Goal: Transaction & Acquisition: Download file/media

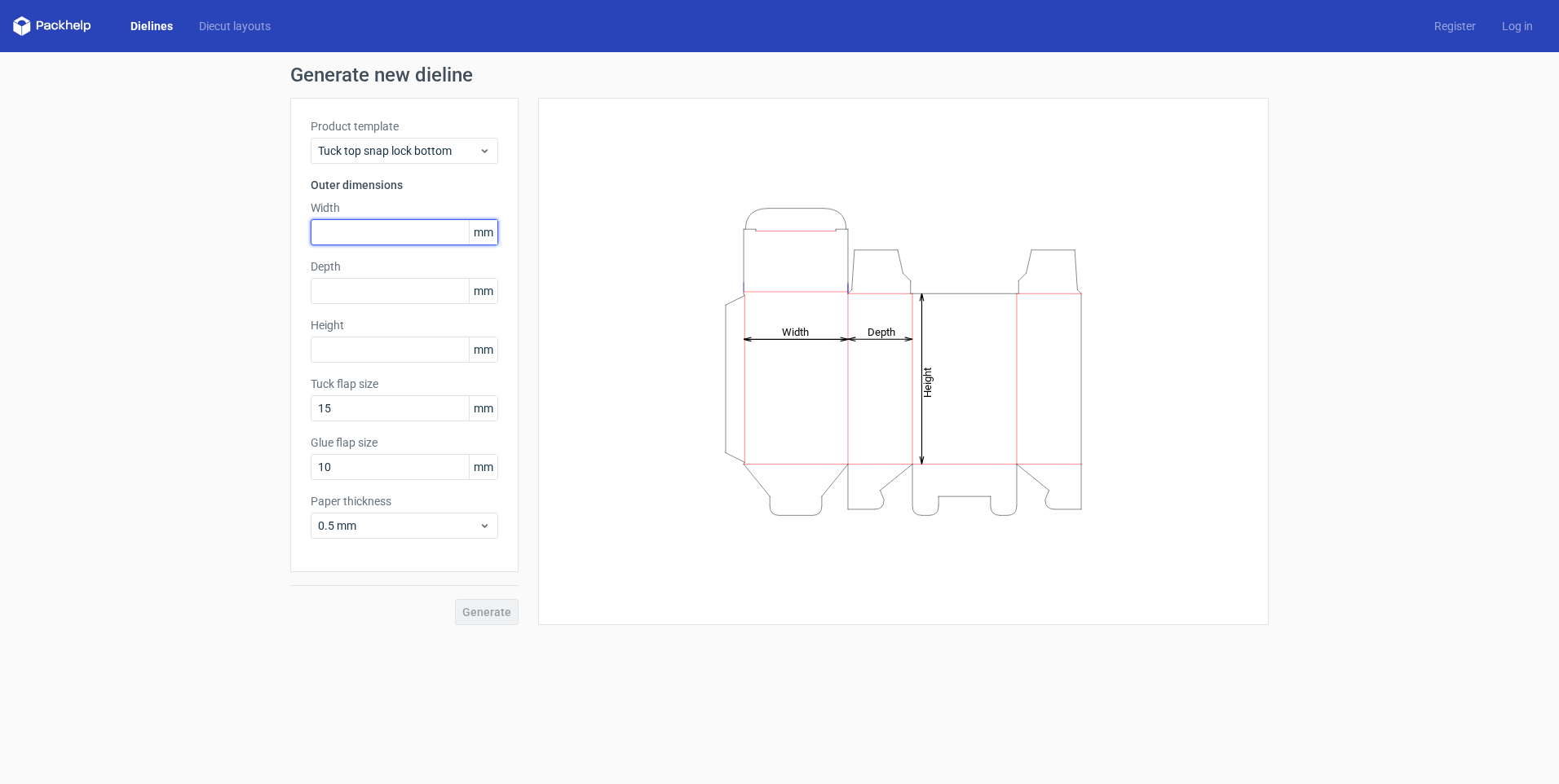
click at [348, 229] on input "text" at bounding box center [404, 233] width 188 height 26
type input "360"
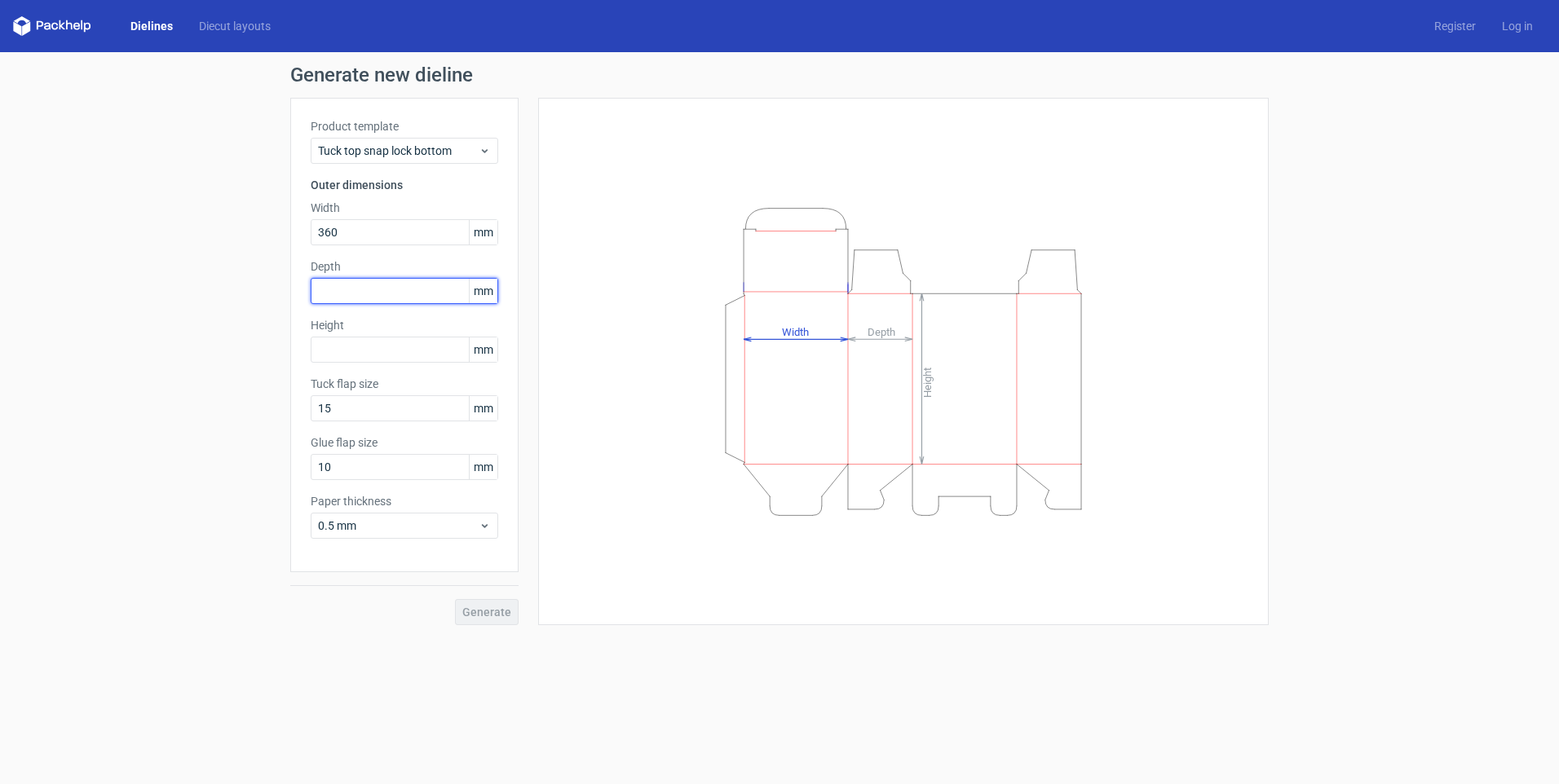
click at [339, 282] on input "text" at bounding box center [404, 291] width 188 height 26
type input "210"
click at [335, 344] on input "text" at bounding box center [404, 350] width 188 height 26
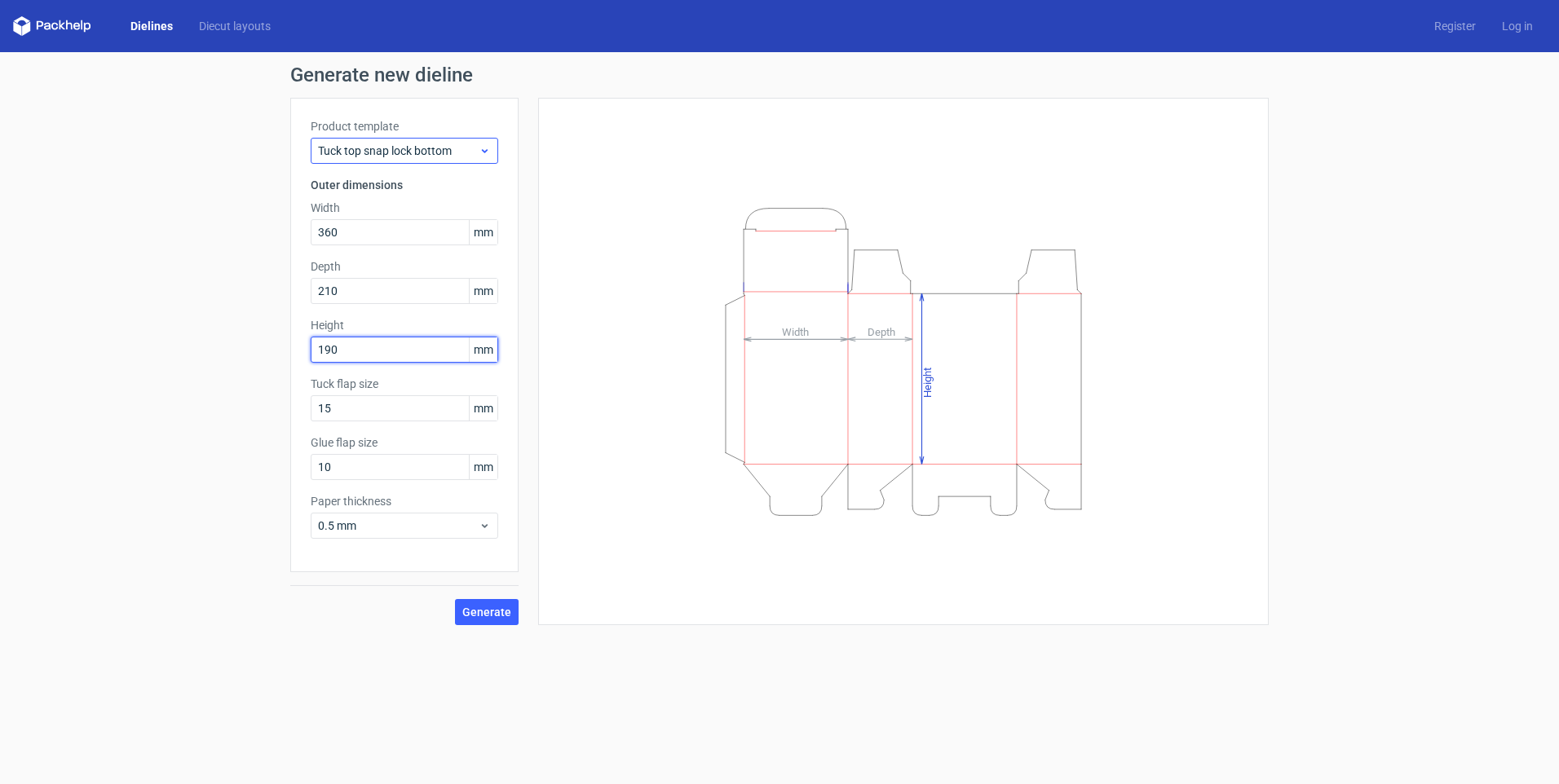
type input "190"
click at [423, 150] on span "Tuck top snap lock bottom" at bounding box center [399, 150] width 161 height 16
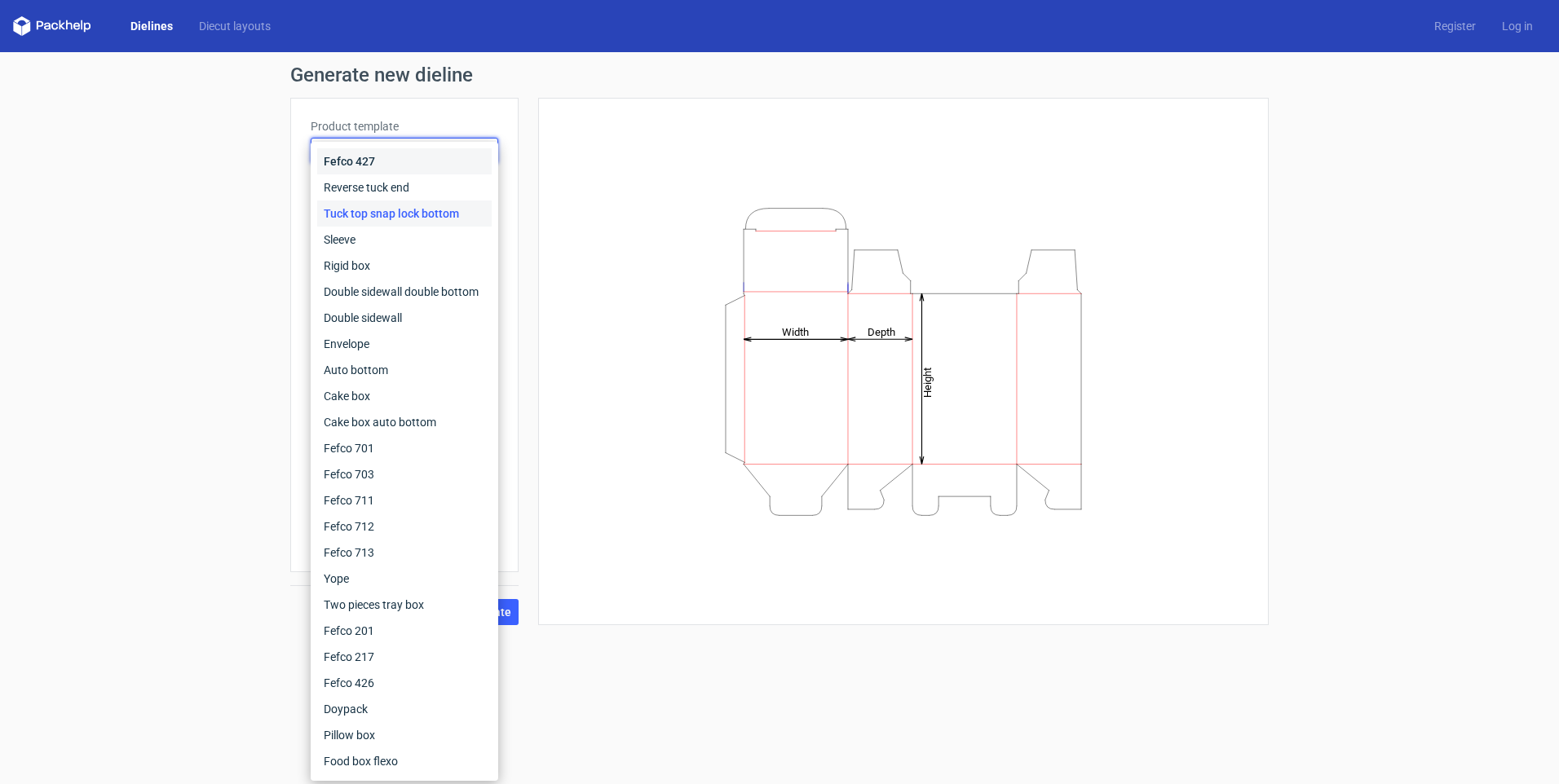
click at [357, 163] on div "Fefco 427" at bounding box center [405, 162] width 175 height 26
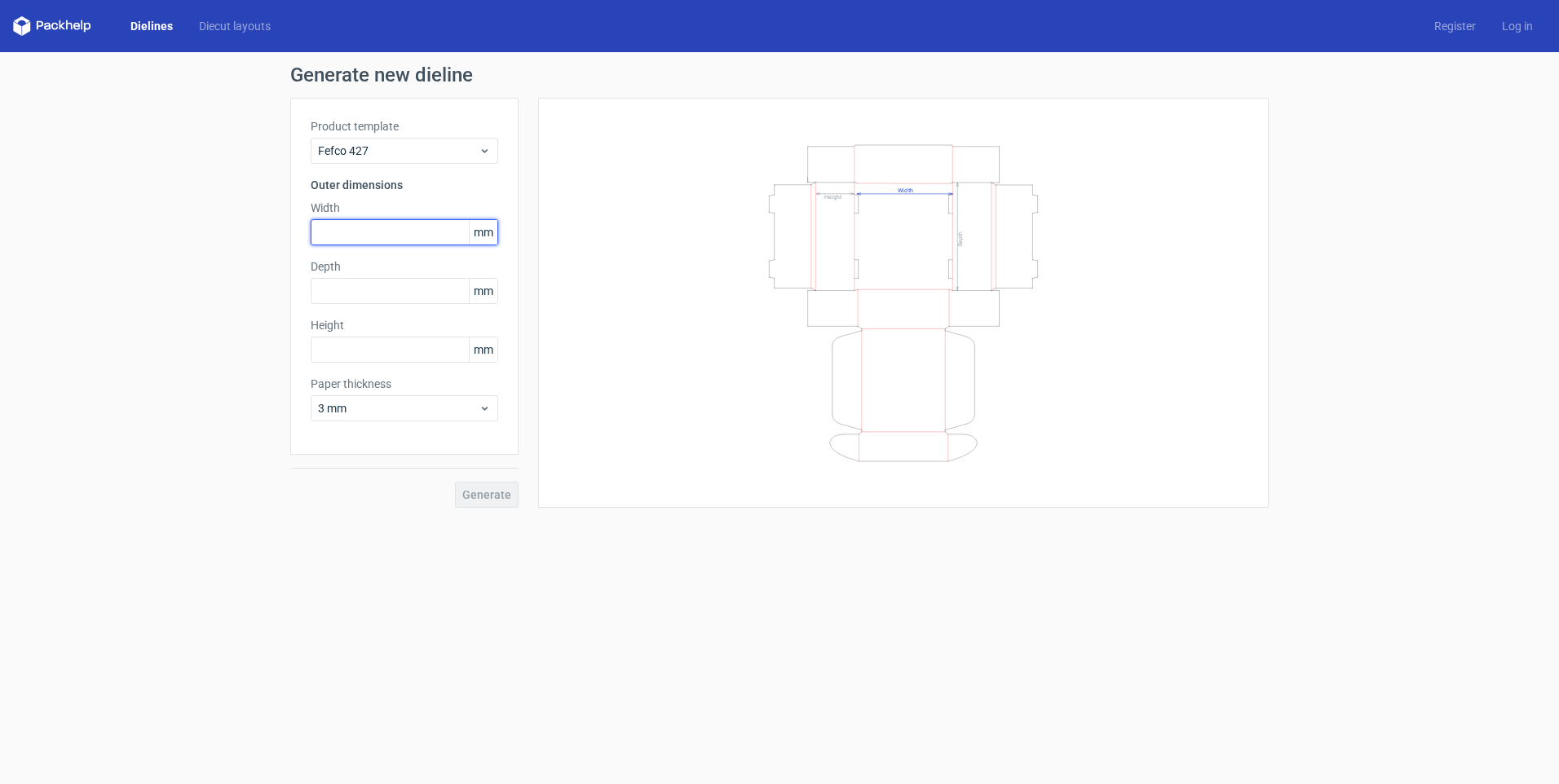
click at [348, 237] on input "text" at bounding box center [404, 233] width 188 height 26
type input "360"
click at [351, 286] on input "text" at bounding box center [404, 291] width 188 height 26
type input "210"
click at [371, 349] on input "text" at bounding box center [404, 350] width 188 height 26
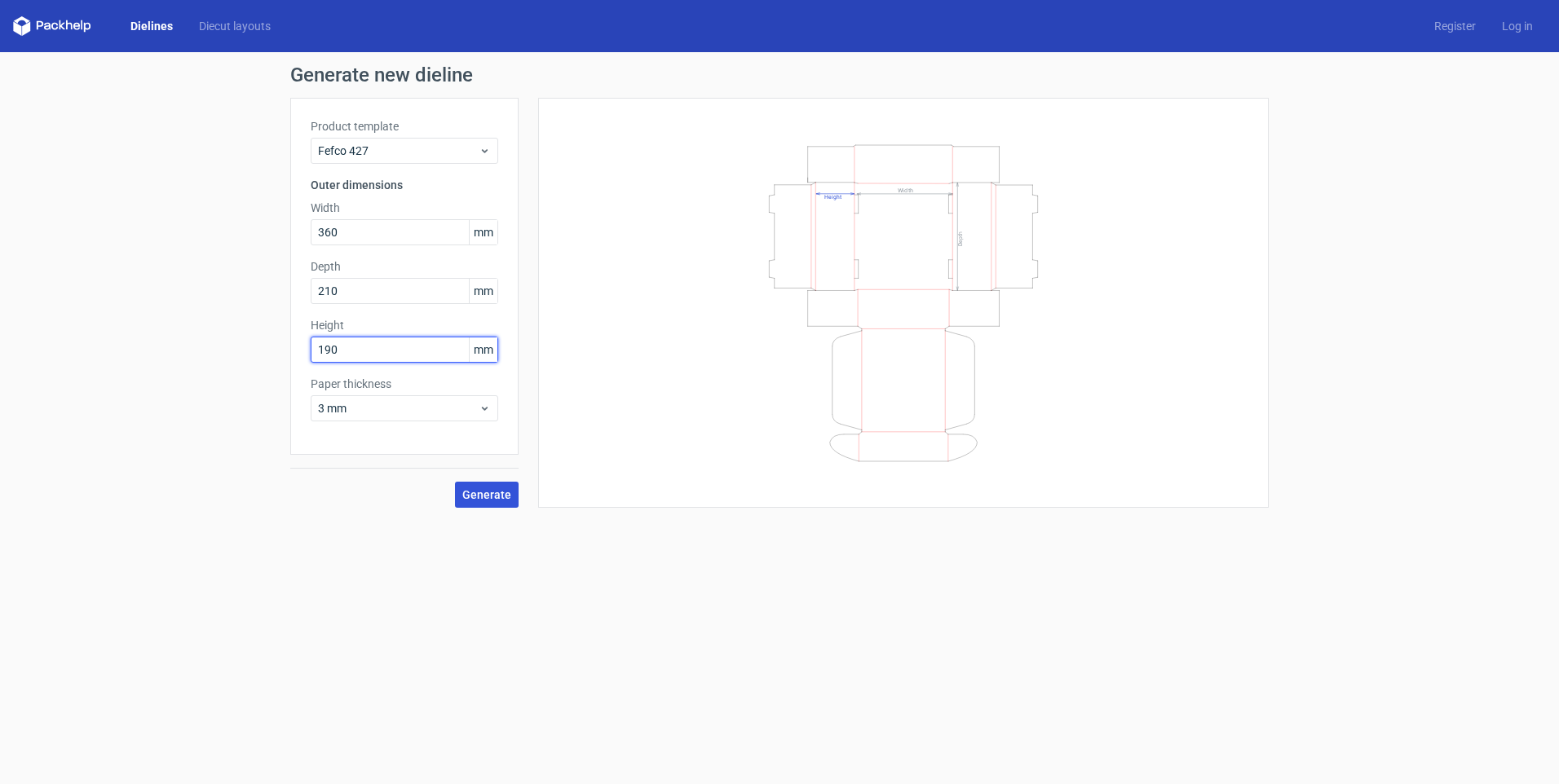
type input "190"
click at [481, 494] on span "Generate" at bounding box center [487, 494] width 49 height 11
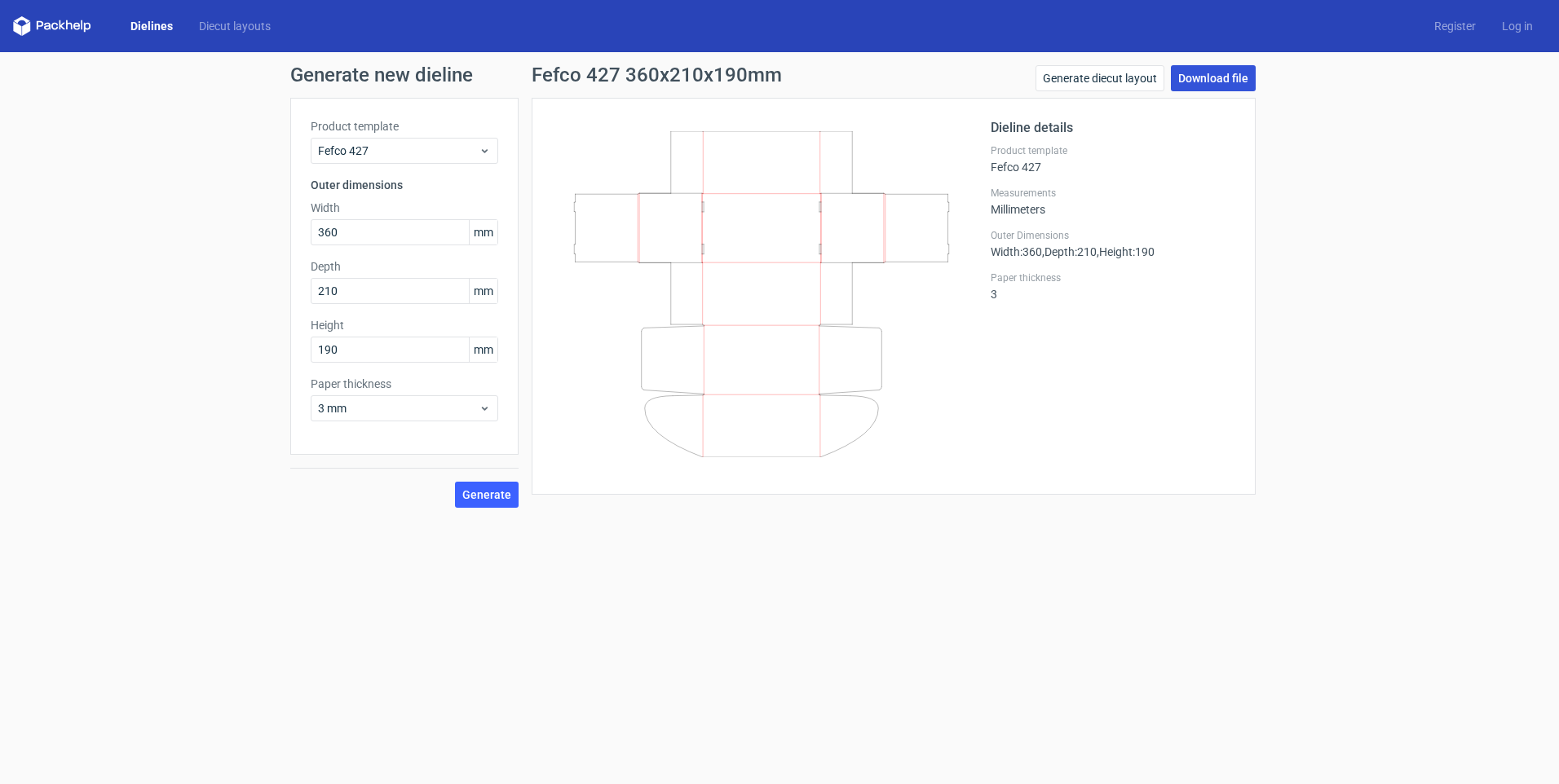
click at [1219, 75] on link "Download file" at bounding box center [1213, 78] width 85 height 26
